Goal: Check status: Check status

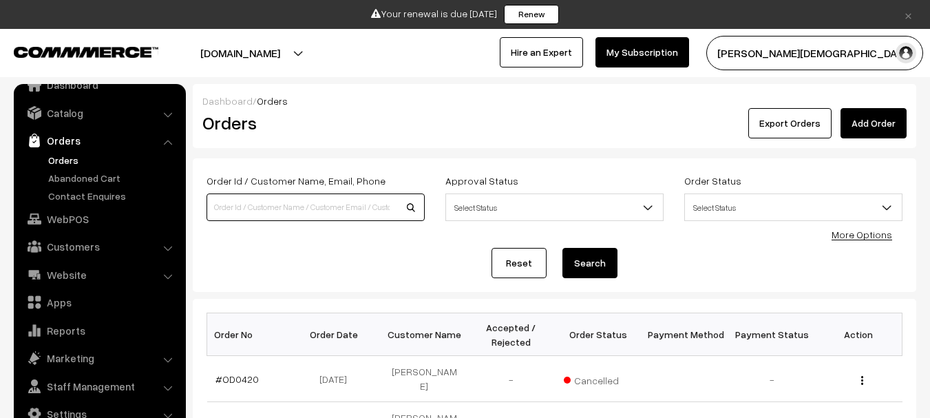
click at [277, 199] on input at bounding box center [315, 207] width 218 height 28
paste input "OD0422"
type input "OD0422"
click at [562, 248] on button "Search" at bounding box center [589, 263] width 55 height 30
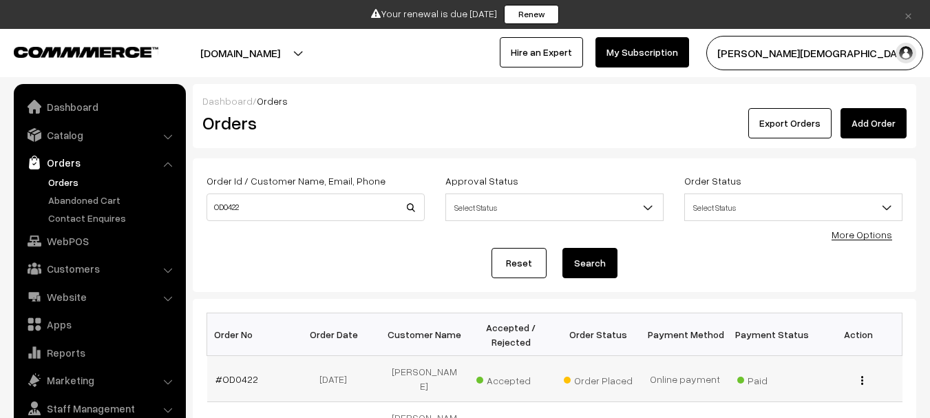
scroll to position [22, 0]
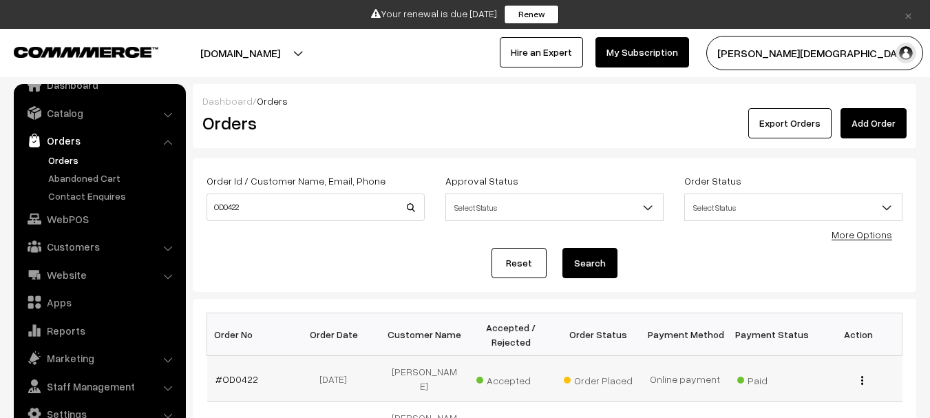
click at [254, 361] on td "#OD0422" at bounding box center [250, 379] width 87 height 46
click at [240, 377] on link "#OD0422" at bounding box center [236, 379] width 43 height 12
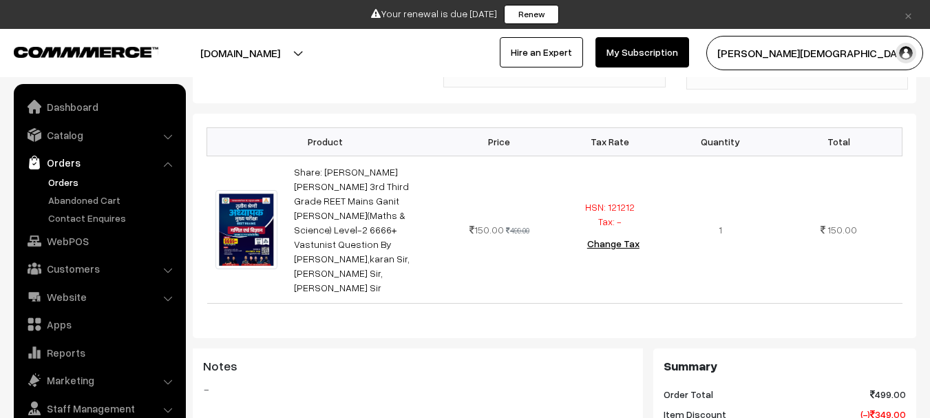
scroll to position [22, 0]
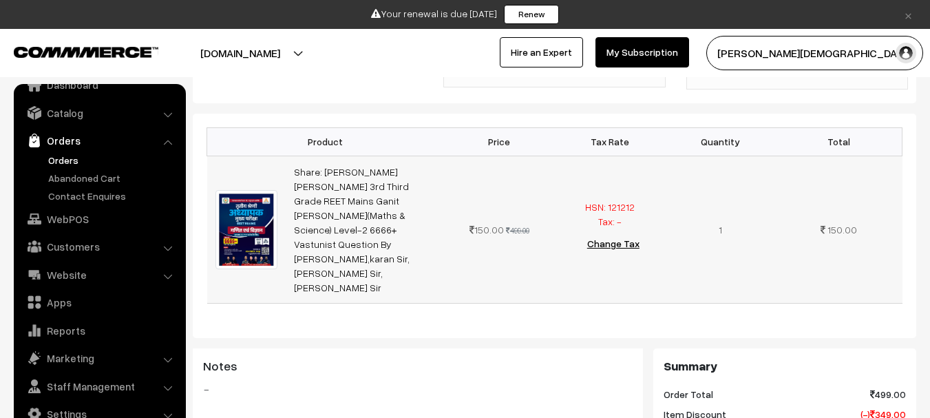
click at [259, 190] on img at bounding box center [246, 229] width 63 height 78
